Goal: Information Seeking & Learning: Learn about a topic

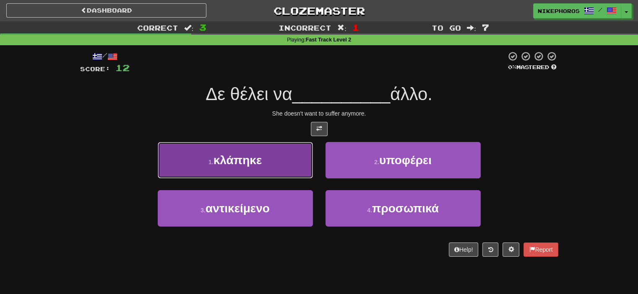
click at [256, 162] on span "κλάπηκε" at bounding box center [237, 160] width 49 height 13
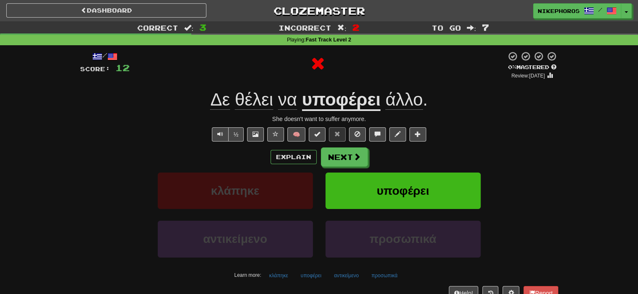
click at [368, 97] on u "υποφέρει" at bounding box center [341, 100] width 79 height 21
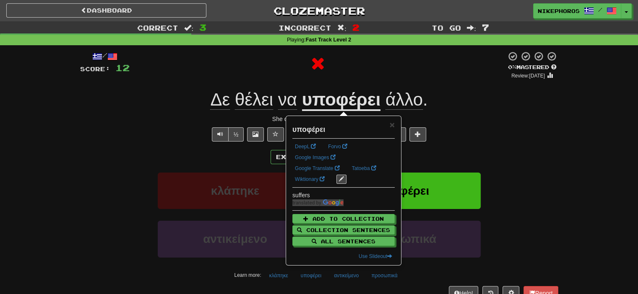
click at [384, 76] on div at bounding box center [318, 65] width 376 height 29
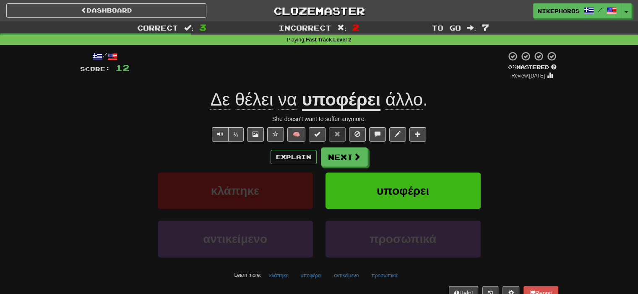
click at [429, 92] on div "Δε θέλει να υποφέρει άλλο ." at bounding box center [319, 99] width 478 height 23
click at [421, 97] on span "άλλο" at bounding box center [403, 100] width 37 height 20
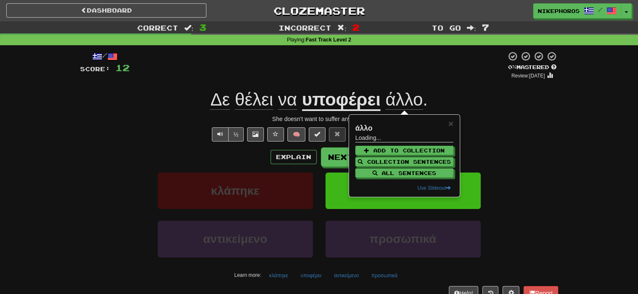
click at [416, 83] on div "/ Score: 12 0 % Mastered Review: [DATE] Δε θέλει να υποφέρει άλλο . She doesn't…" at bounding box center [319, 175] width 478 height 249
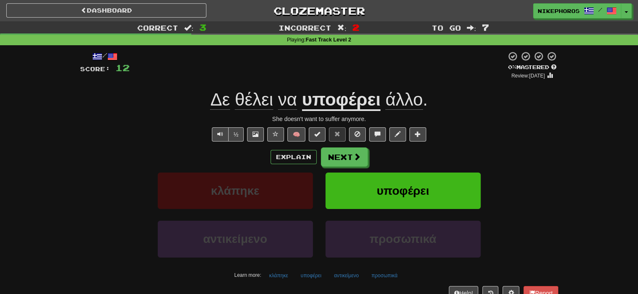
click at [415, 93] on span "άλλο" at bounding box center [403, 100] width 37 height 20
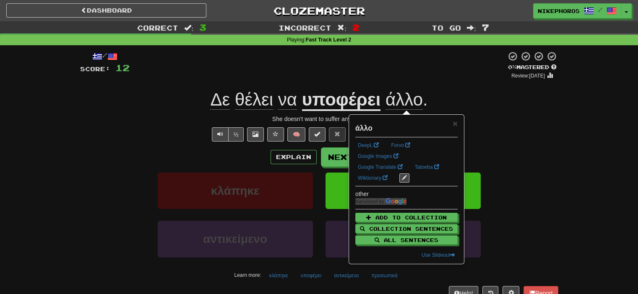
click at [423, 57] on div at bounding box center [318, 65] width 376 height 29
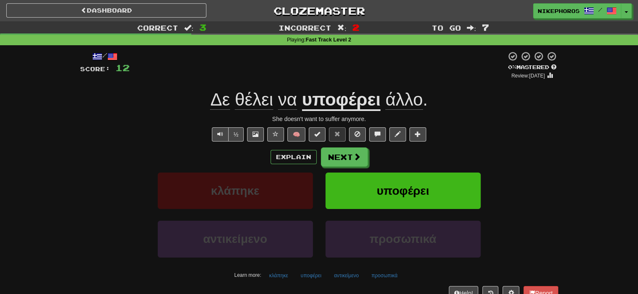
click at [420, 107] on span "άλλο" at bounding box center [403, 100] width 37 height 20
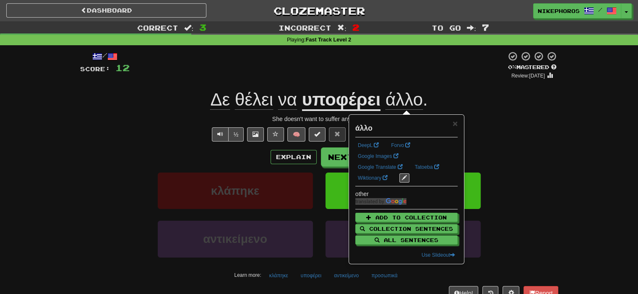
click at [431, 63] on div at bounding box center [318, 65] width 376 height 29
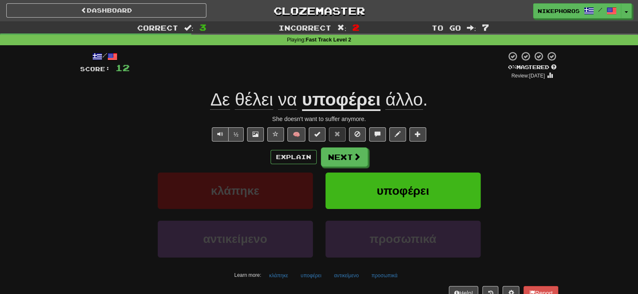
drag, startPoint x: 286, startPoint y: 98, endPoint x: 290, endPoint y: 89, distance: 9.4
click at [286, 98] on span "να" at bounding box center [287, 100] width 19 height 20
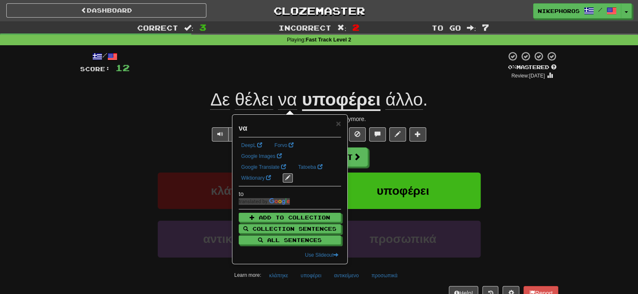
click at [317, 75] on div at bounding box center [318, 65] width 376 height 29
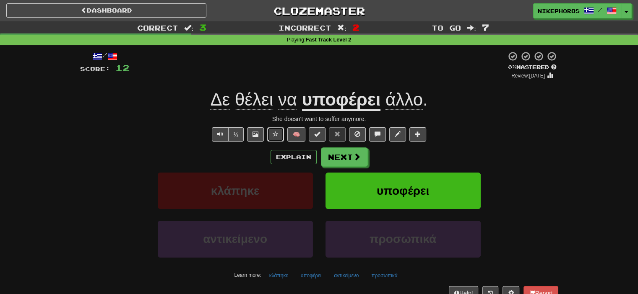
click at [270, 135] on button at bounding box center [275, 134] width 17 height 14
click at [361, 161] on button "Next" at bounding box center [344, 157] width 47 height 19
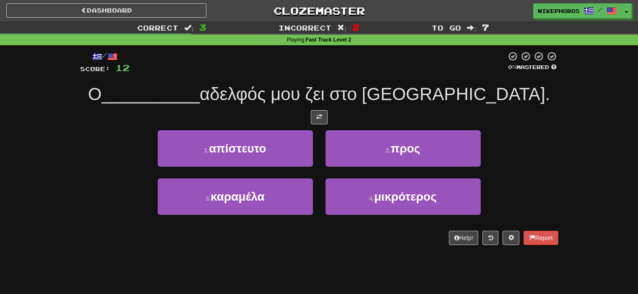
click at [491, 246] on div "/ Score: 12 0 % Mastered Ο __________ αδελφός μου ζει στο [GEOGRAPHIC_DATA]. 1 …" at bounding box center [319, 151] width 478 height 212
click at [484, 238] on button at bounding box center [490, 238] width 16 height 14
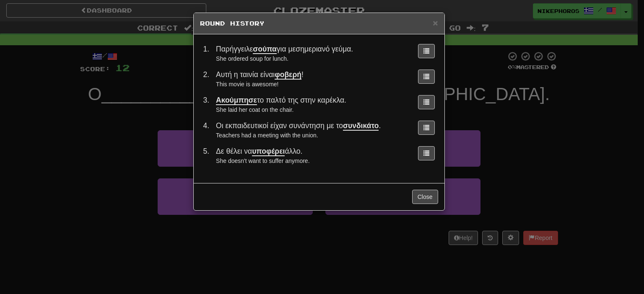
click at [555, 169] on div "× Round History 1 . Παρήγγειλε σούπα για μεσημεριανό γεύμα. She ordered soup fo…" at bounding box center [322, 147] width 644 height 294
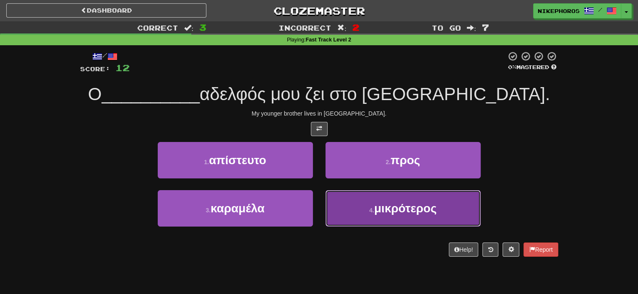
click at [458, 215] on button "4 . μικρότερος" at bounding box center [402, 208] width 155 height 36
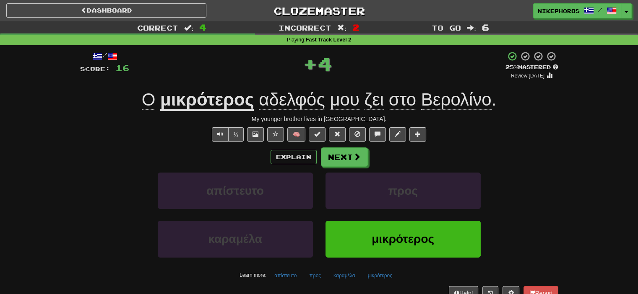
click at [531, 198] on div "απίστευτο προς" at bounding box center [318, 197] width 503 height 48
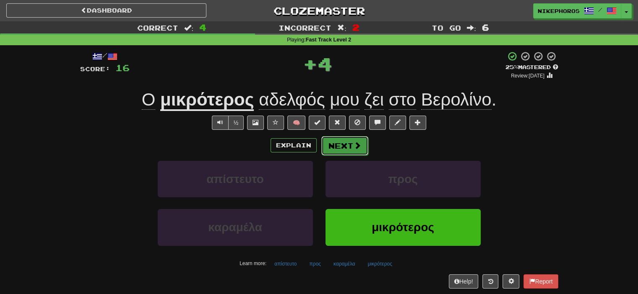
click at [350, 144] on button "Next" at bounding box center [344, 145] width 47 height 19
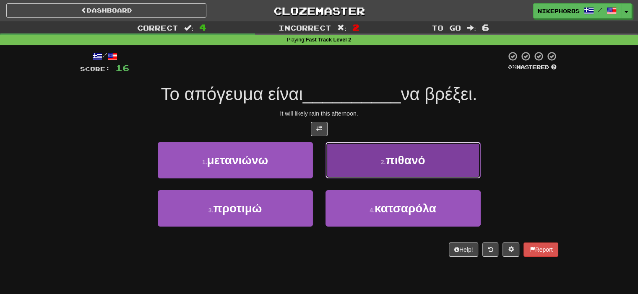
click at [418, 173] on button "2 . πιθανό" at bounding box center [402, 160] width 155 height 36
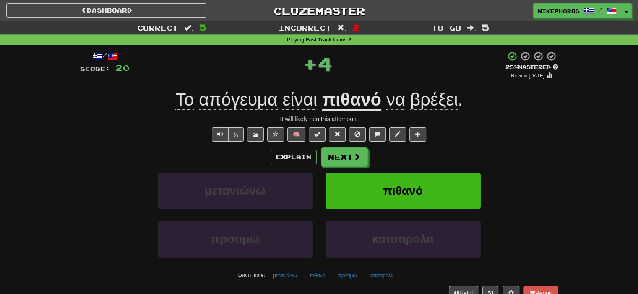
click at [260, 103] on span "απόγευμα" at bounding box center [238, 100] width 79 height 20
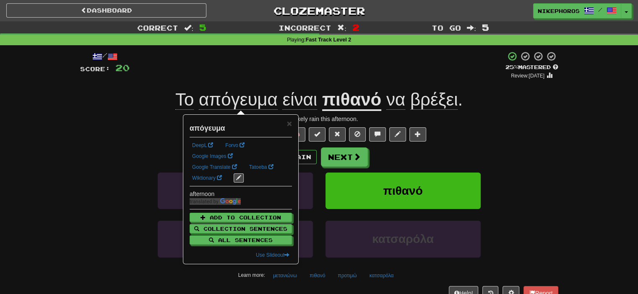
click at [376, 101] on u "πιθανό" at bounding box center [351, 100] width 59 height 21
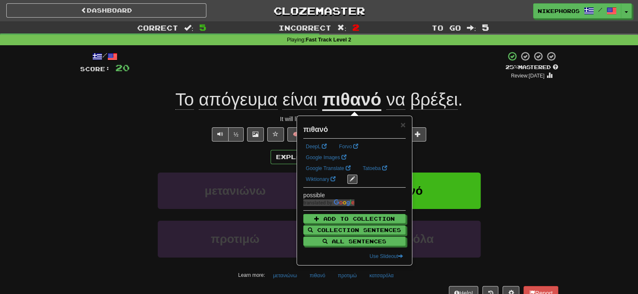
click at [431, 93] on span "βρέξει" at bounding box center [434, 100] width 48 height 20
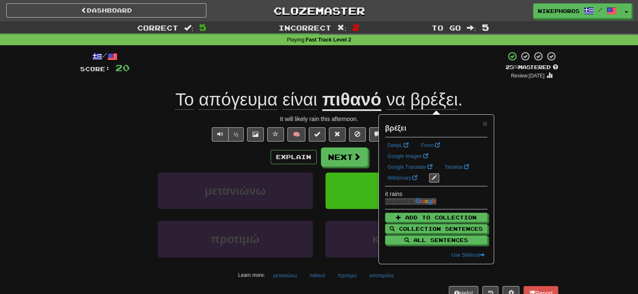
click at [433, 66] on div "+ 4" at bounding box center [318, 65] width 376 height 29
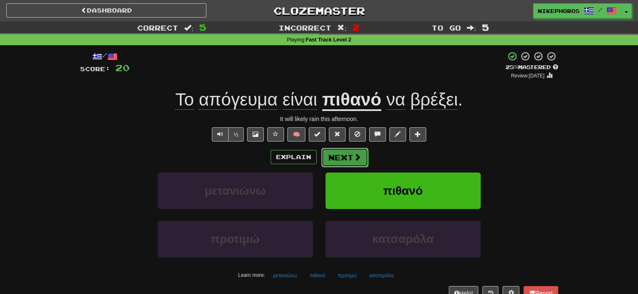
click at [339, 160] on button "Next" at bounding box center [344, 157] width 47 height 19
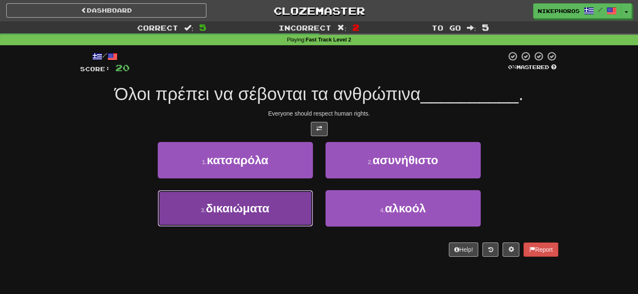
click at [257, 218] on button "3 . δικαιώματα" at bounding box center [235, 208] width 155 height 36
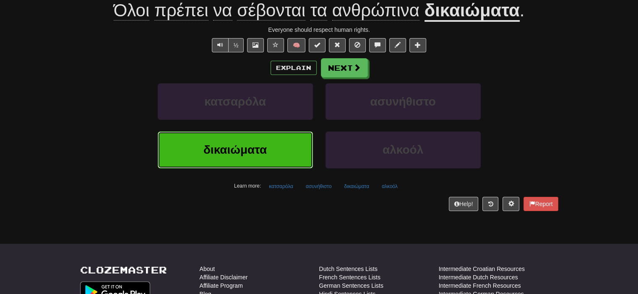
scroll to position [126, 0]
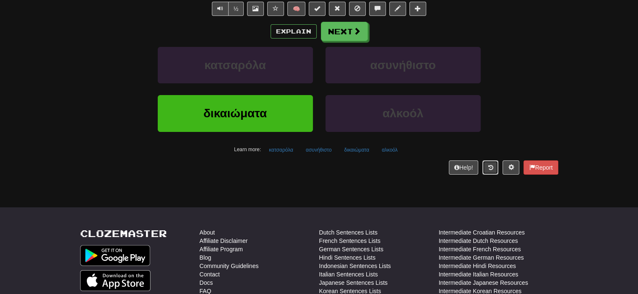
click at [488, 161] on button at bounding box center [490, 168] width 16 height 14
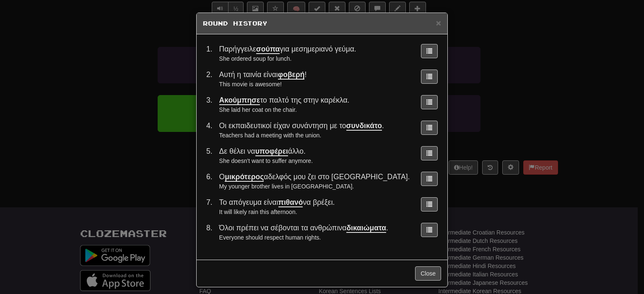
click at [286, 234] on div "Everyone should respect human rights." at bounding box center [315, 238] width 192 height 8
click at [287, 232] on div "Όλοι πρέπει να σέβονται τα ανθρώπινα δικαιώματα ." at bounding box center [315, 228] width 192 height 10
click at [287, 232] on span "Όλοι πρέπει να σέβονται τα ανθρώπινα δικαιώματα ." at bounding box center [303, 228] width 169 height 9
click at [280, 104] on span "Ακούμπησε το παλτό της στην [GEOGRAPHIC_DATA]." at bounding box center [284, 100] width 130 height 9
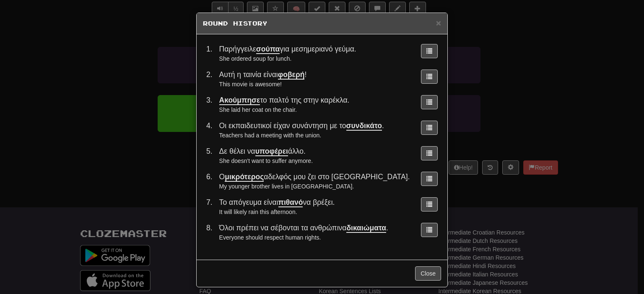
click at [258, 86] on div "This movie is awesome!" at bounding box center [315, 84] width 192 height 8
click at [260, 73] on span "Αυτή η ταινία είναι φοβερή !" at bounding box center [263, 74] width 88 height 9
click at [286, 80] on div "This movie is awesome!" at bounding box center [315, 84] width 192 height 8
click at [64, 50] on div "× Round History 1 . Παρήγγειλε σούπα για μεσημεριανό γεύμα. She ordered soup fo…" at bounding box center [322, 147] width 644 height 294
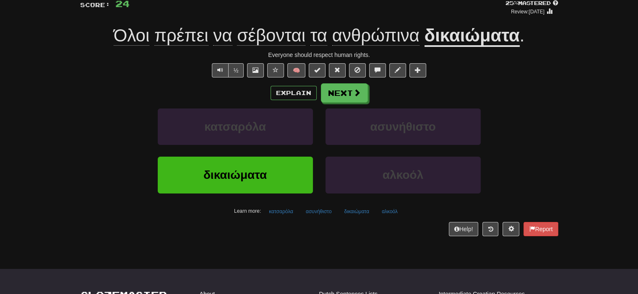
scroll to position [0, 0]
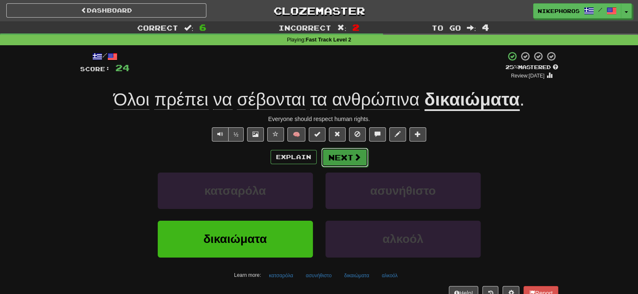
click at [352, 166] on button "Next" at bounding box center [344, 157] width 47 height 19
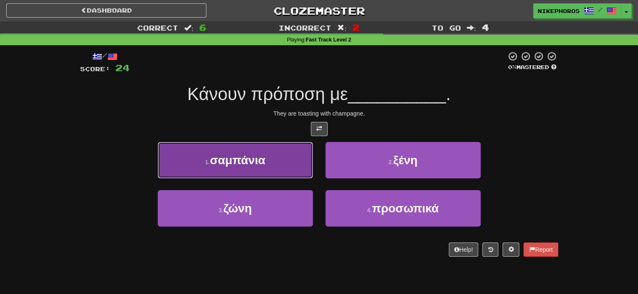
click at [262, 154] on span "σαμπάνια" at bounding box center [237, 160] width 55 height 13
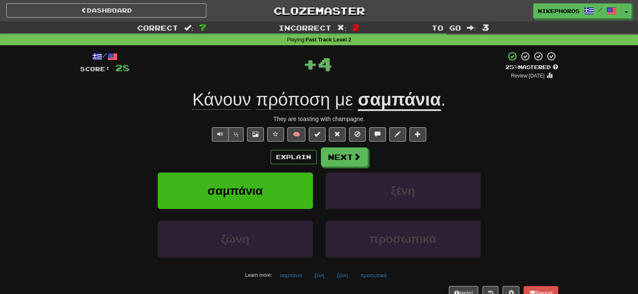
click at [305, 95] on span "πρόποση" at bounding box center [293, 100] width 74 height 20
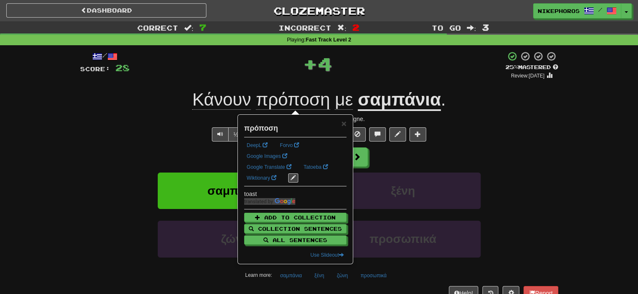
click at [287, 85] on div "/ Score: 28 + 4 25 % Mastered Review: [DATE] Κάνουν πρόποση με σαμπάνια . They …" at bounding box center [319, 175] width 478 height 249
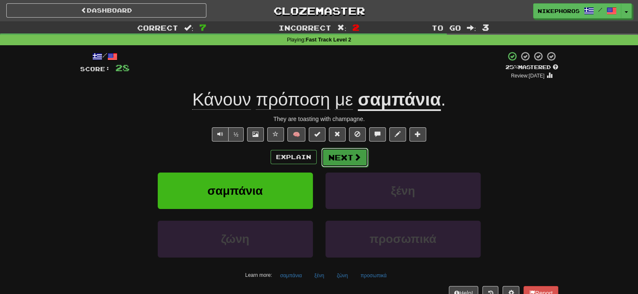
click at [350, 162] on button "Next" at bounding box center [344, 157] width 47 height 19
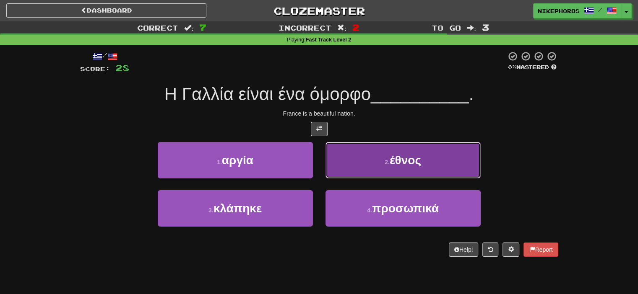
click at [446, 156] on button "2 . έθνος" at bounding box center [402, 160] width 155 height 36
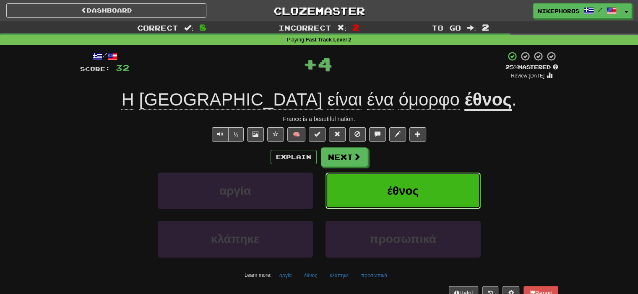
click at [423, 204] on button "έθνος" at bounding box center [402, 191] width 155 height 36
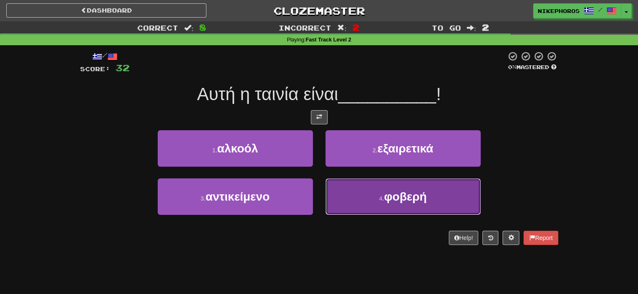
click at [419, 213] on button "4 . φοβερή" at bounding box center [402, 197] width 155 height 36
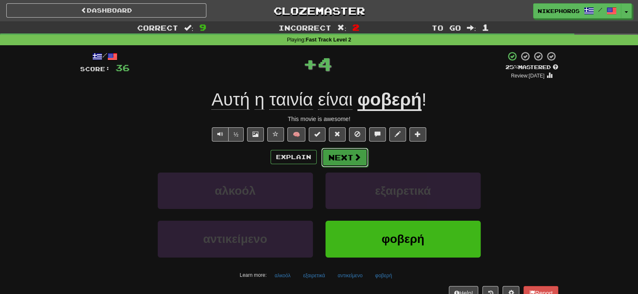
click at [343, 158] on button "Next" at bounding box center [344, 157] width 47 height 19
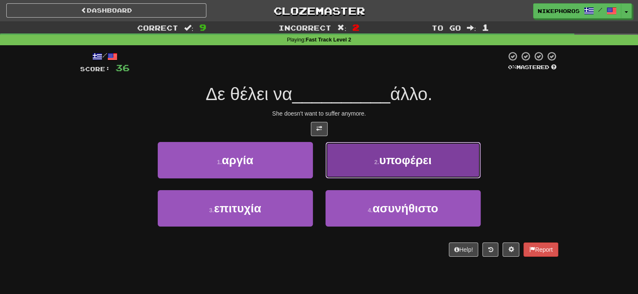
click at [447, 166] on button "2 . υποφέρει" at bounding box center [402, 160] width 155 height 36
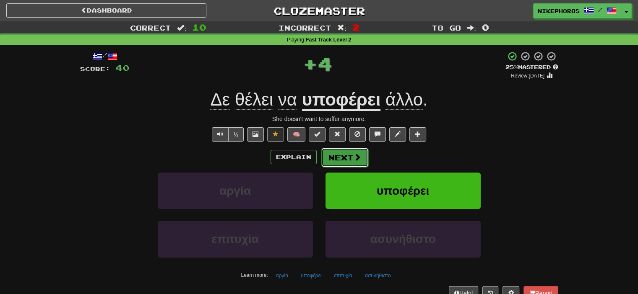
click at [337, 160] on button "Next" at bounding box center [344, 157] width 47 height 19
